Goal: Information Seeking & Learning: Learn about a topic

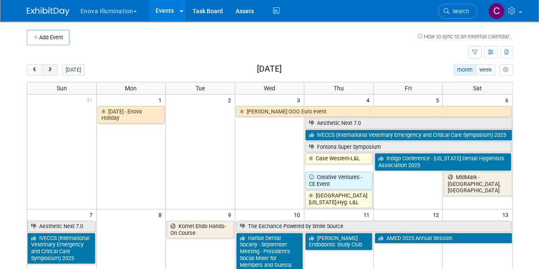
click at [49, 71] on span "next" at bounding box center [50, 70] width 6 height 6
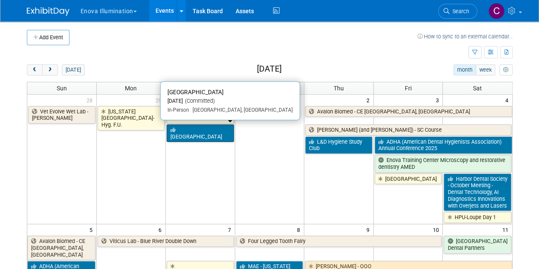
click at [179, 127] on link "[GEOGRAPHIC_DATA]" at bounding box center [200, 133] width 67 height 17
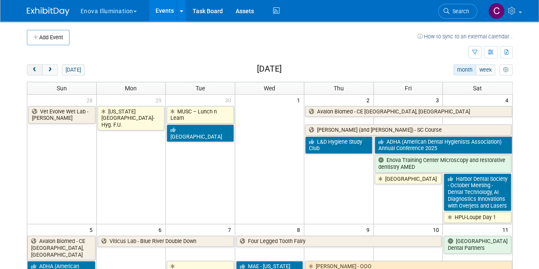
click at [33, 67] on span "prev" at bounding box center [35, 70] width 6 height 6
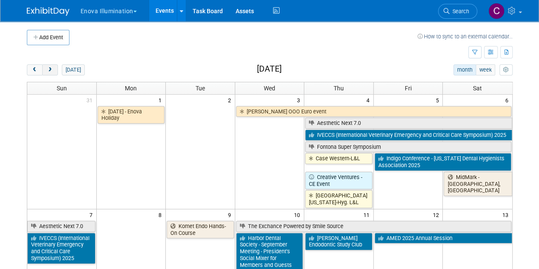
click at [55, 69] on button "next" at bounding box center [50, 69] width 16 height 11
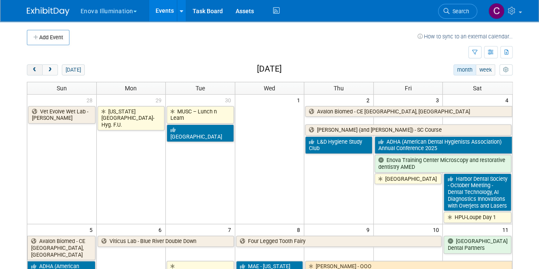
click at [35, 68] on span "prev" at bounding box center [35, 70] width 6 height 6
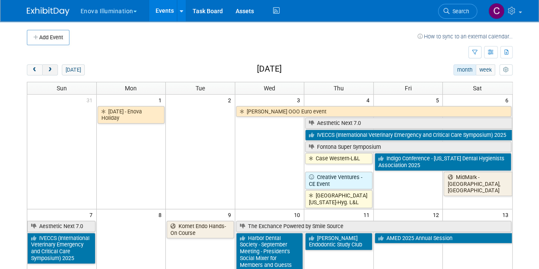
click at [49, 67] on span "next" at bounding box center [50, 70] width 6 height 6
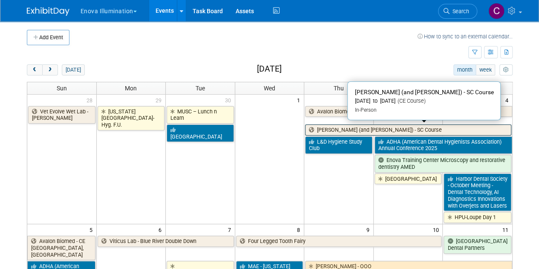
click at [340, 129] on link "[PERSON_NAME] (and [PERSON_NAME]) - SC Course" at bounding box center [408, 130] width 206 height 11
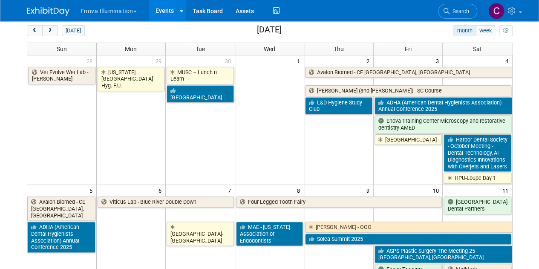
scroll to position [22, 0]
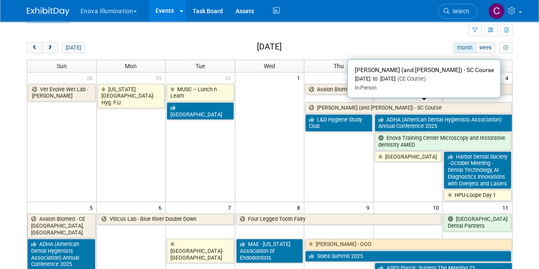
click at [348, 106] on link "[PERSON_NAME] (and [PERSON_NAME]) - SC Course" at bounding box center [408, 107] width 206 height 11
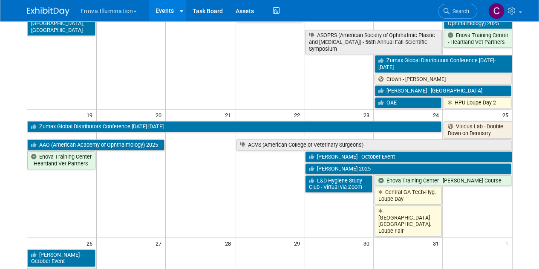
scroll to position [364, 0]
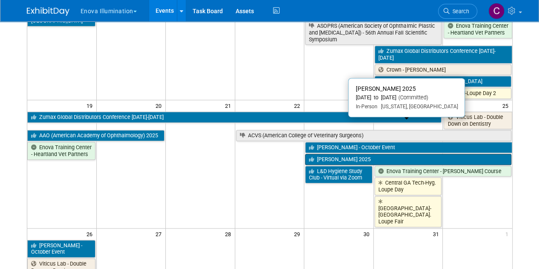
click at [333, 154] on link "[PERSON_NAME] 2025" at bounding box center [408, 159] width 206 height 11
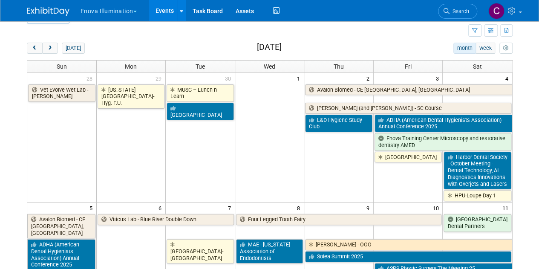
scroll to position [0, 0]
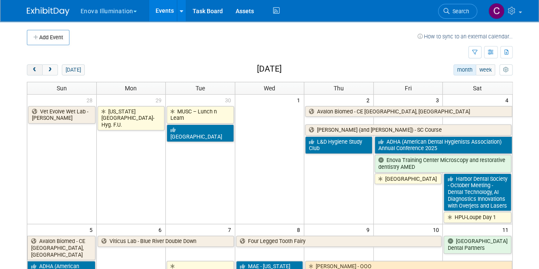
click at [35, 67] on span "prev" at bounding box center [35, 70] width 6 height 6
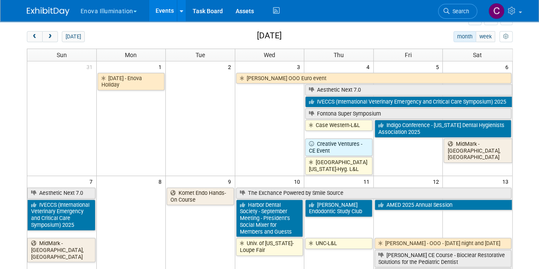
scroll to position [39, 0]
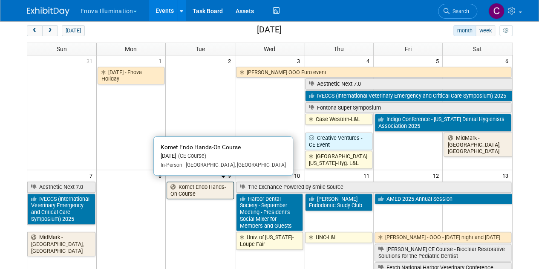
click at [209, 191] on link "Komet Endo Hands-On Course" at bounding box center [200, 190] width 67 height 17
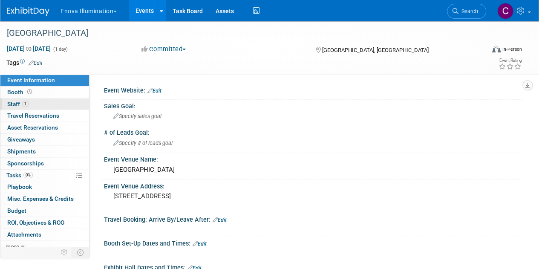
click at [14, 104] on span "Staff 1" at bounding box center [17, 104] width 21 height 7
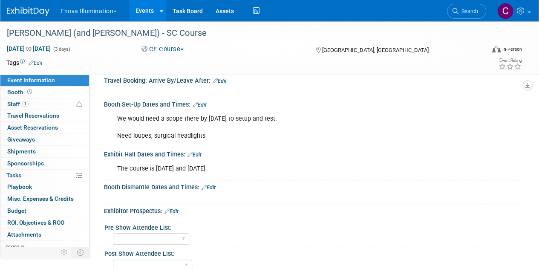
scroll to position [154, 0]
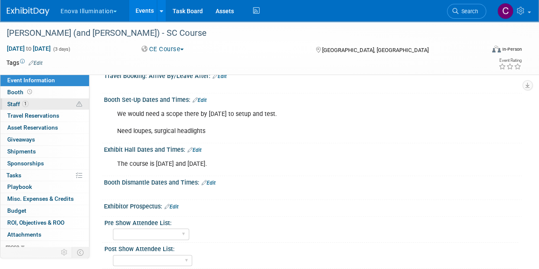
click at [10, 101] on span "Staff 1" at bounding box center [17, 104] width 21 height 7
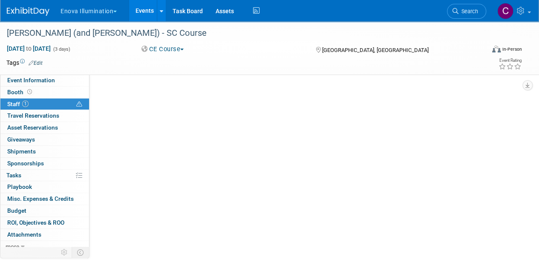
scroll to position [0, 0]
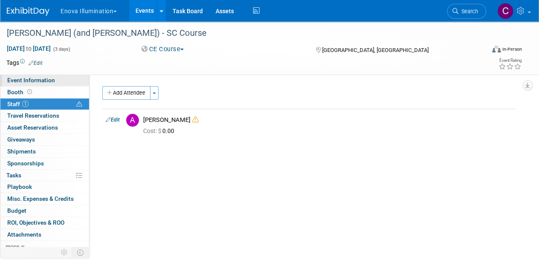
click at [18, 80] on span "Event Information" at bounding box center [31, 80] width 48 height 7
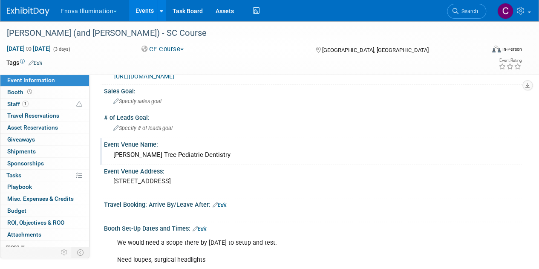
scroll to position [25, 0]
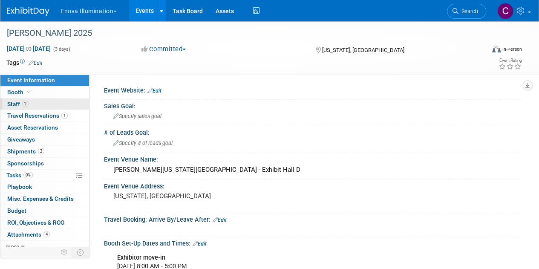
click at [13, 102] on span "Staff 2" at bounding box center [17, 104] width 21 height 7
